Goal: Information Seeking & Learning: Learn about a topic

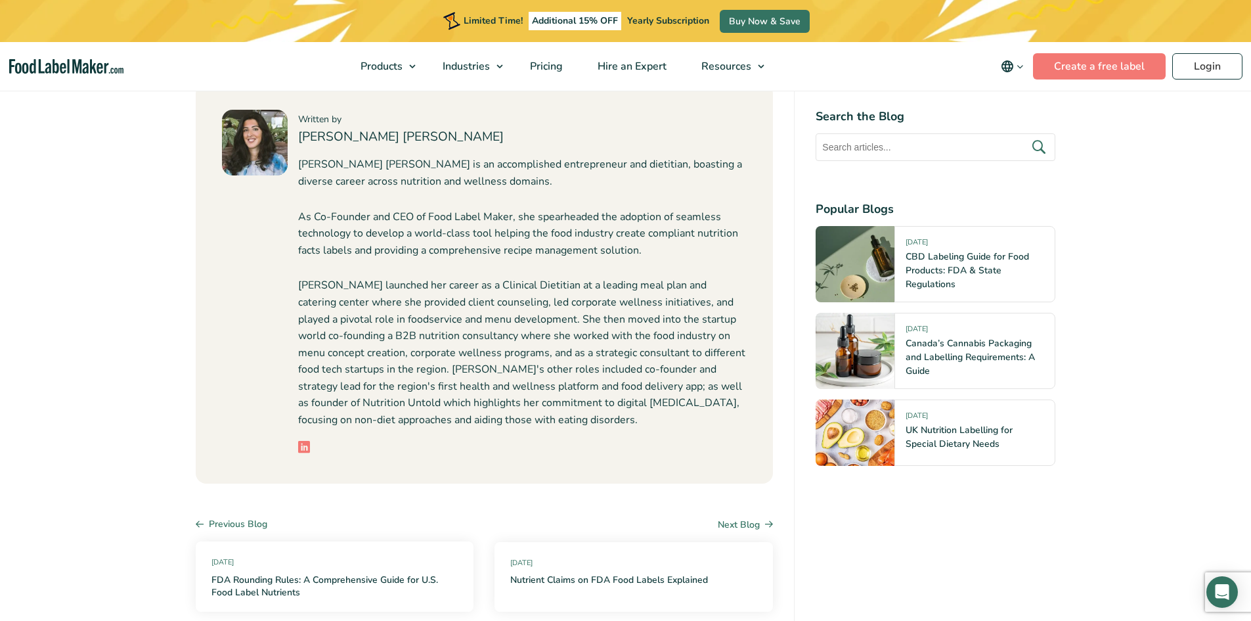
scroll to position [4553, 0]
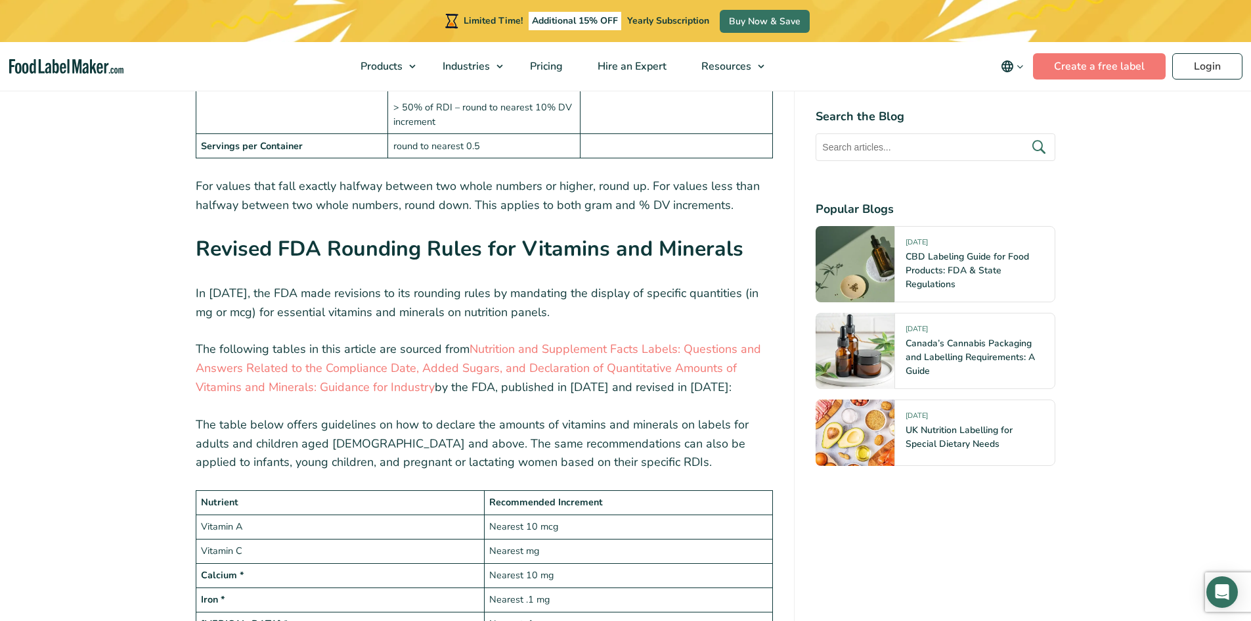
scroll to position [1970, 0]
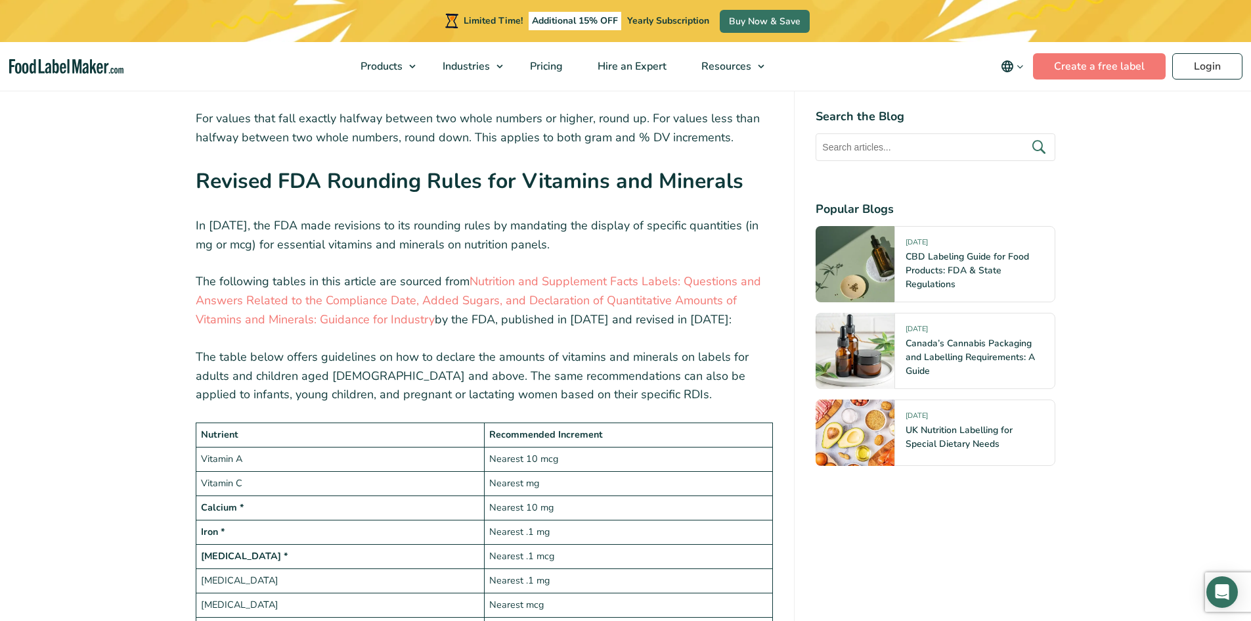
drag, startPoint x: 1218, startPoint y: 167, endPoint x: 1195, endPoint y: 148, distance: 30.4
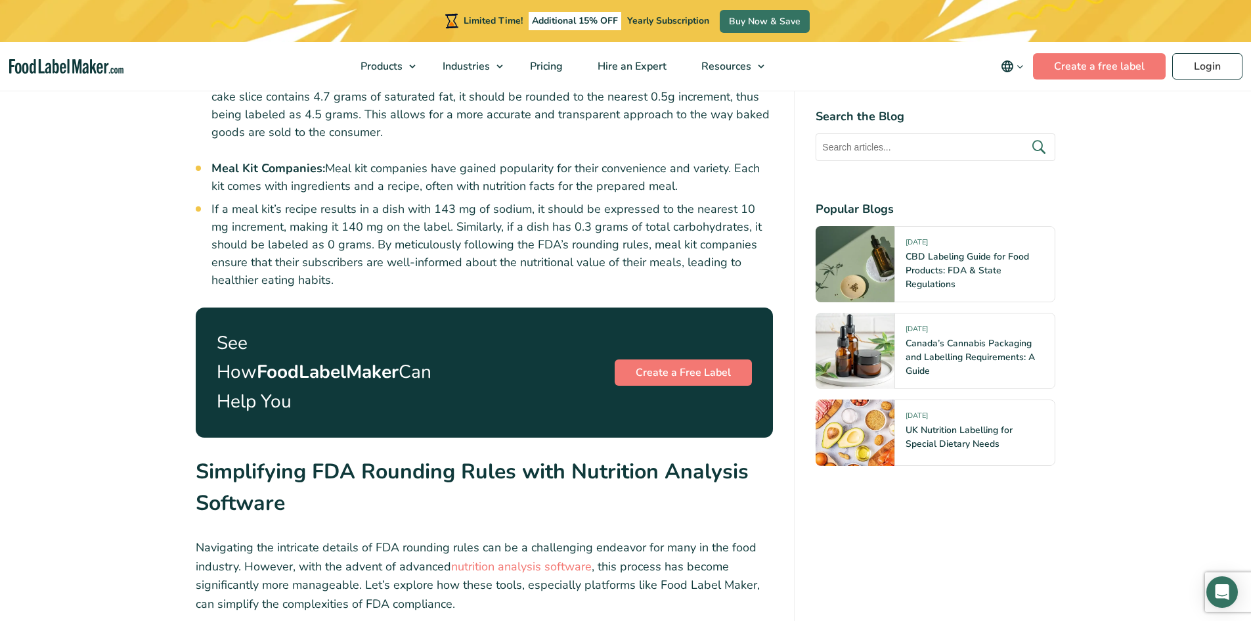
scroll to position [4137, 0]
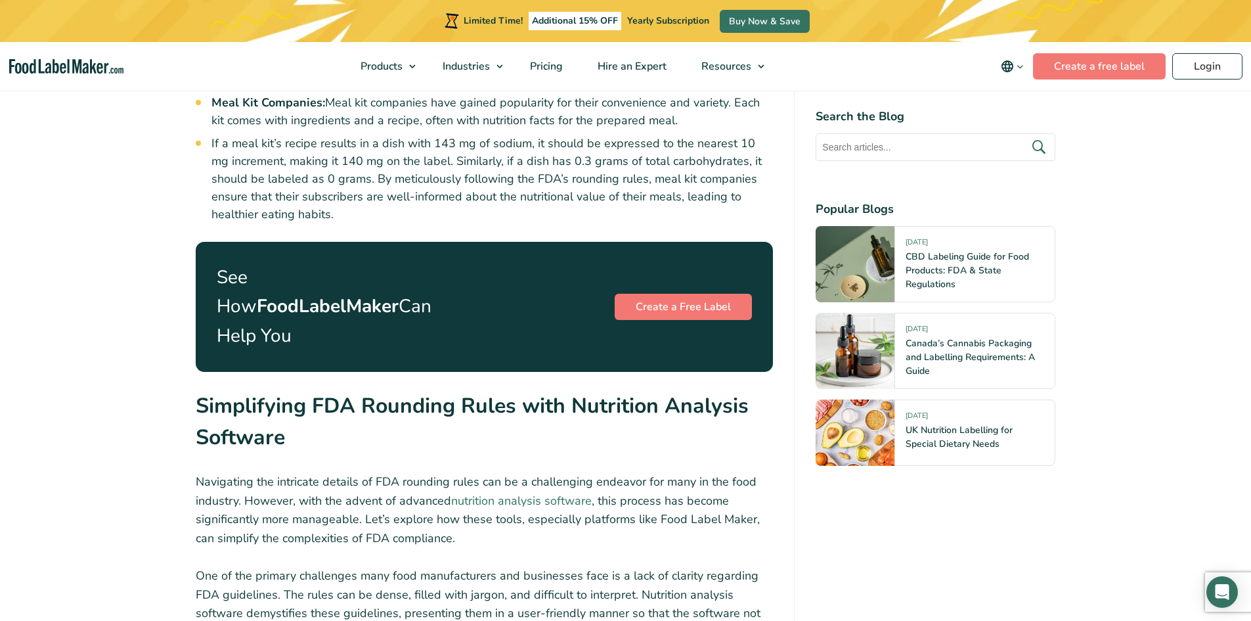
click at [522, 493] on link "nutrition analysis software" at bounding box center [521, 501] width 141 height 16
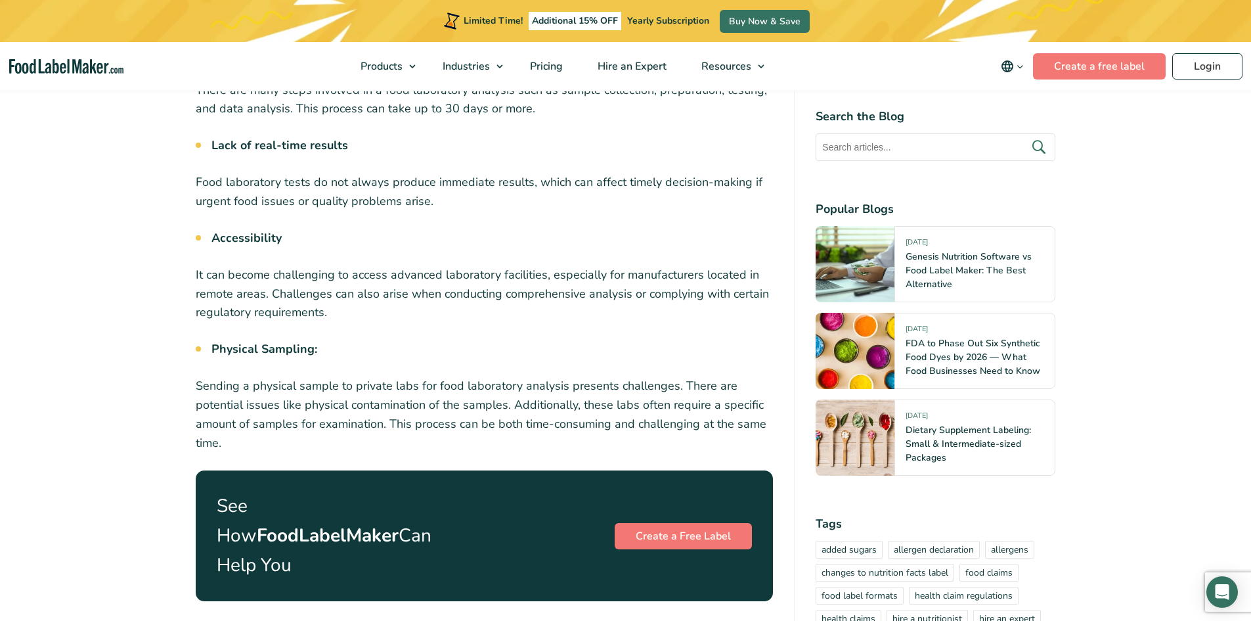
scroll to position [2364, 0]
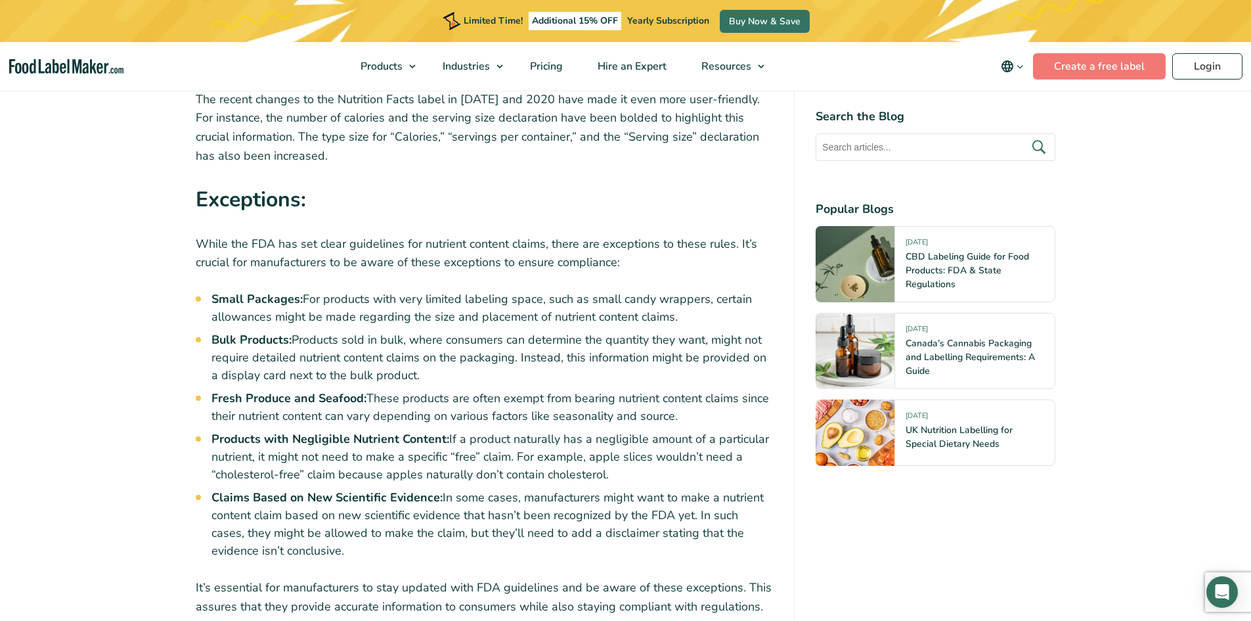
scroll to position [2430, 0]
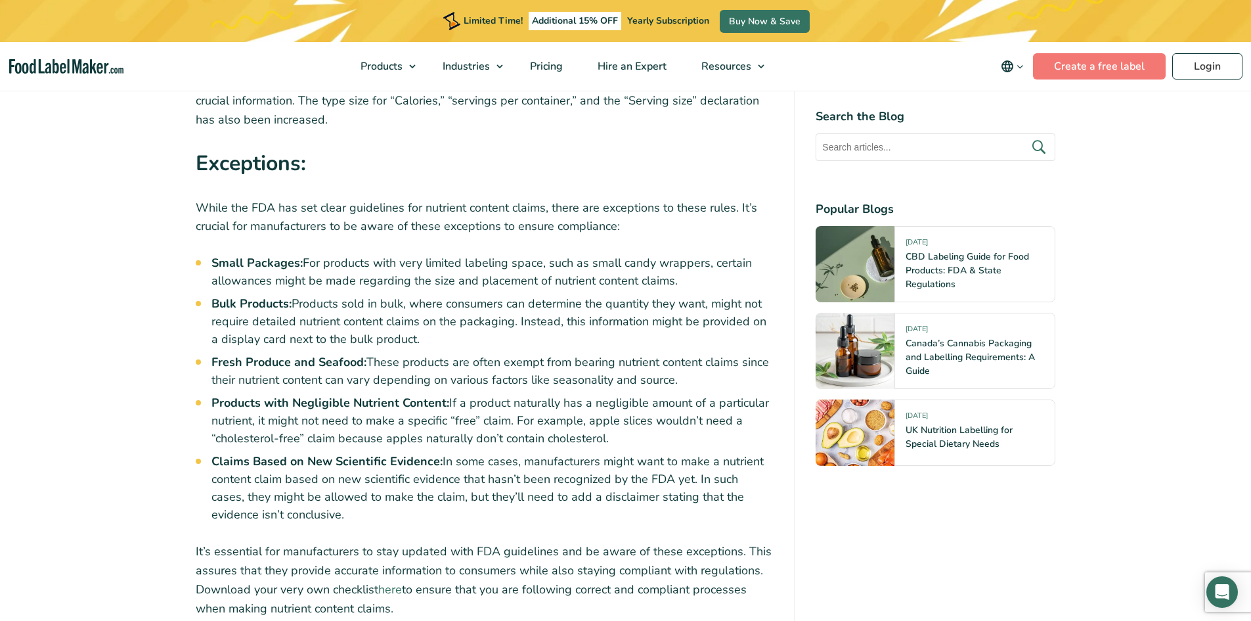
click at [395, 581] on link "here" at bounding box center [390, 589] width 24 height 16
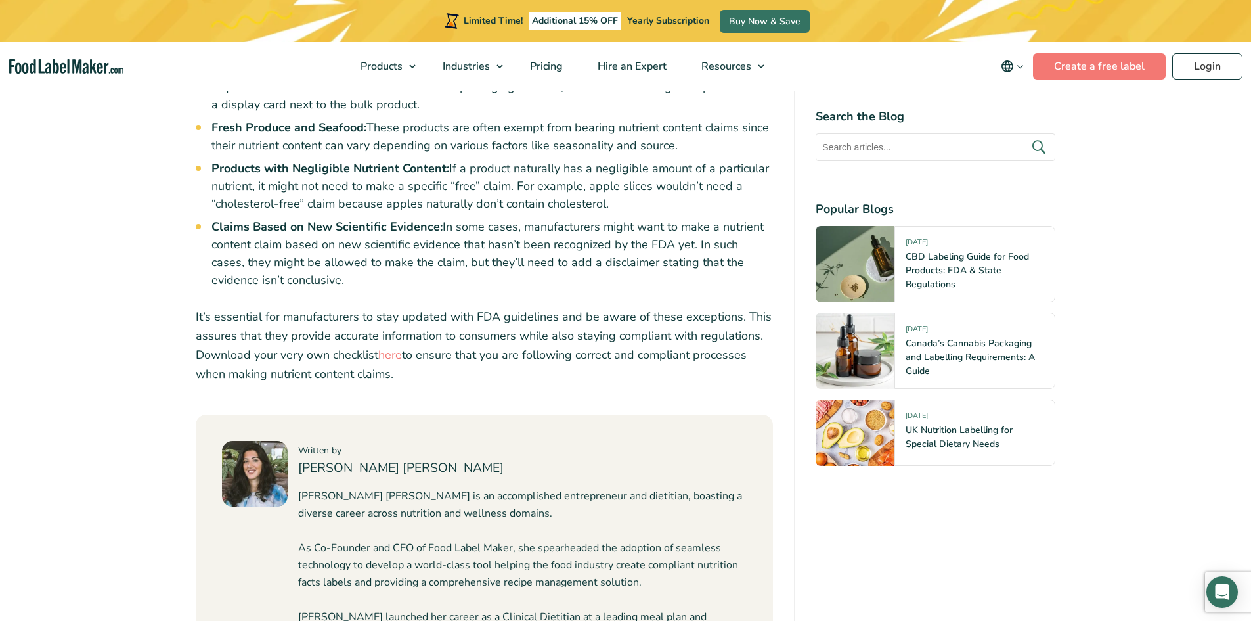
scroll to position [2692, 0]
